Goal: Task Accomplishment & Management: Use online tool/utility

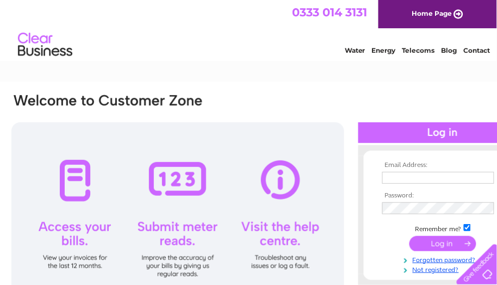
type input "[EMAIL_ADDRESS][DOMAIN_NAME]"
click at [427, 244] on input "submit" at bounding box center [443, 243] width 67 height 15
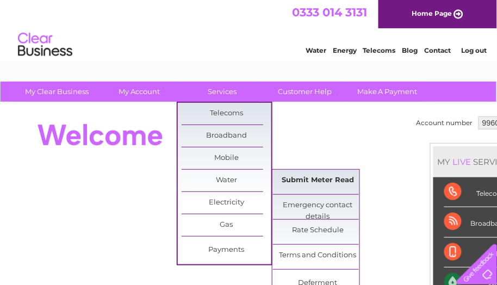
click at [310, 181] on link "Submit Meter Read" at bounding box center [318, 181] width 90 height 22
click at [298, 179] on link "Submit Meter Read" at bounding box center [318, 181] width 90 height 22
click at [328, 182] on link "Submit Meter Read" at bounding box center [318, 181] width 90 height 22
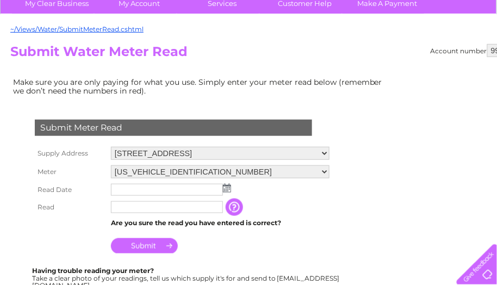
scroll to position [89, 0]
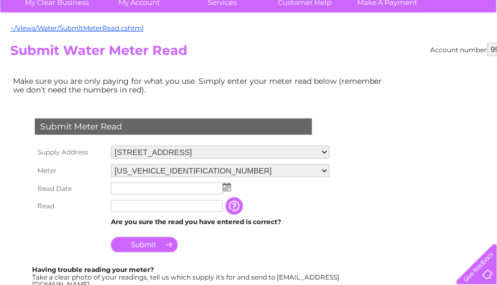
click at [184, 189] on input "text" at bounding box center [167, 189] width 112 height 12
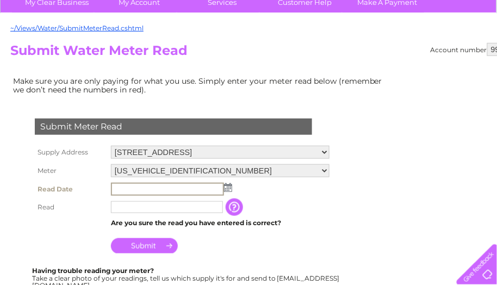
click at [229, 189] on img at bounding box center [228, 187] width 8 height 9
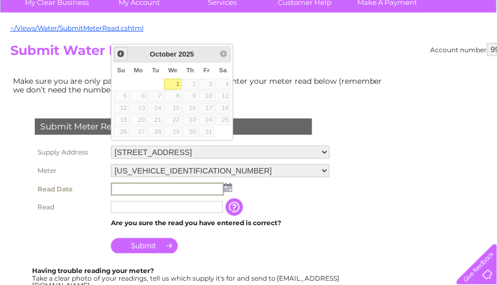
click at [121, 56] on span "Prev" at bounding box center [120, 54] width 9 height 9
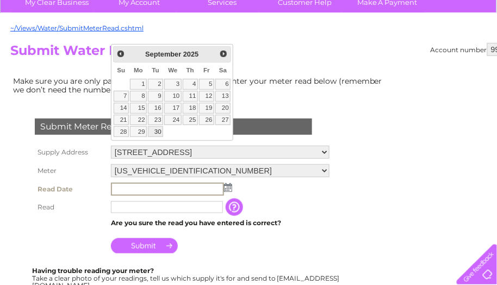
click at [163, 137] on link "30" at bounding box center [155, 131] width 15 height 11
type input "2025/09/30"
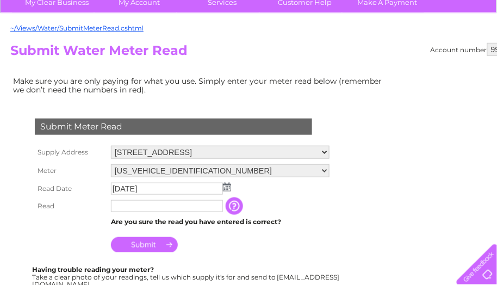
click at [137, 204] on input "text" at bounding box center [167, 206] width 112 height 12
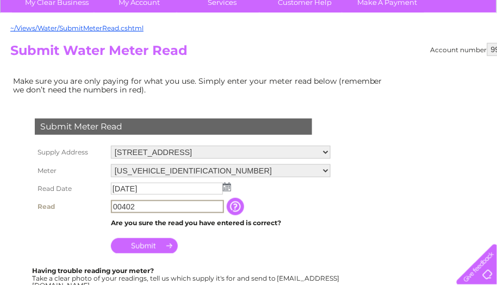
type input "00402"
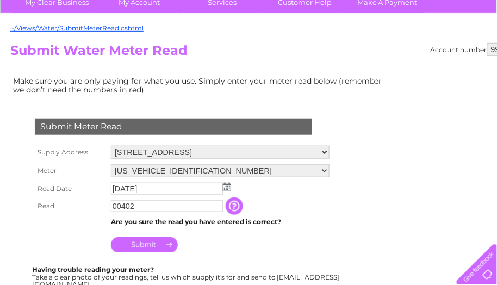
click at [224, 251] on td "Submit" at bounding box center [220, 242] width 224 height 26
click at [157, 241] on input "Submit" at bounding box center [144, 244] width 67 height 15
